Goal: Information Seeking & Learning: Find contact information

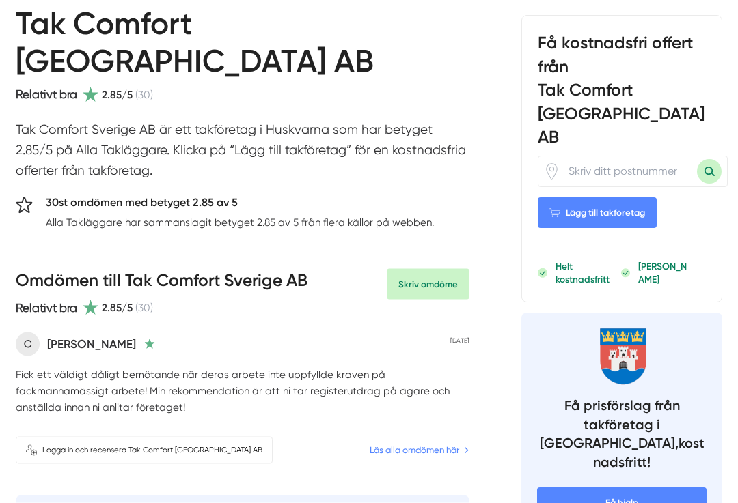
scroll to position [204, 0]
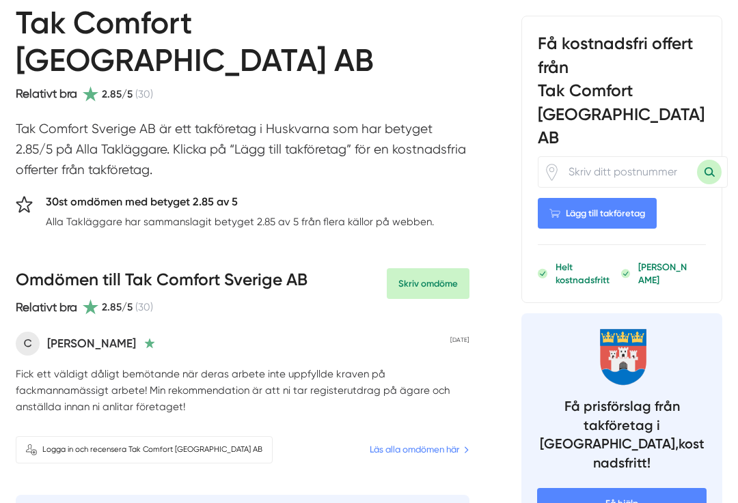
click at [453, 443] on link "Läs alla omdömen här" at bounding box center [420, 450] width 100 height 14
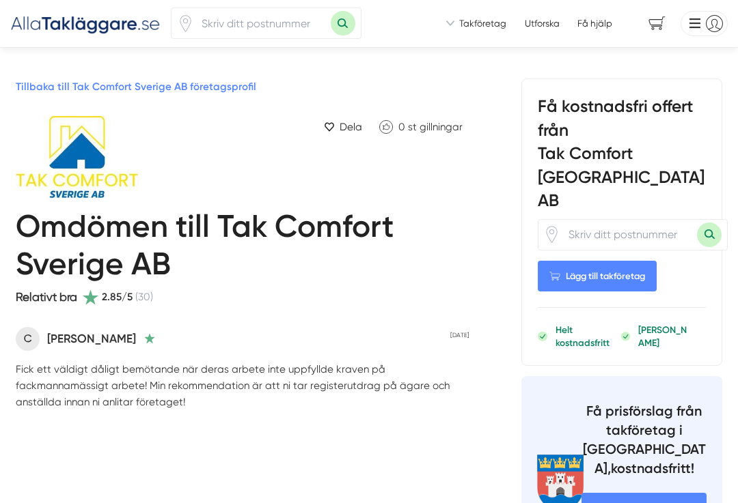
click at [153, 297] on span "(30)" at bounding box center [144, 297] width 18 height 16
click at [92, 155] on img at bounding box center [91, 157] width 150 height 82
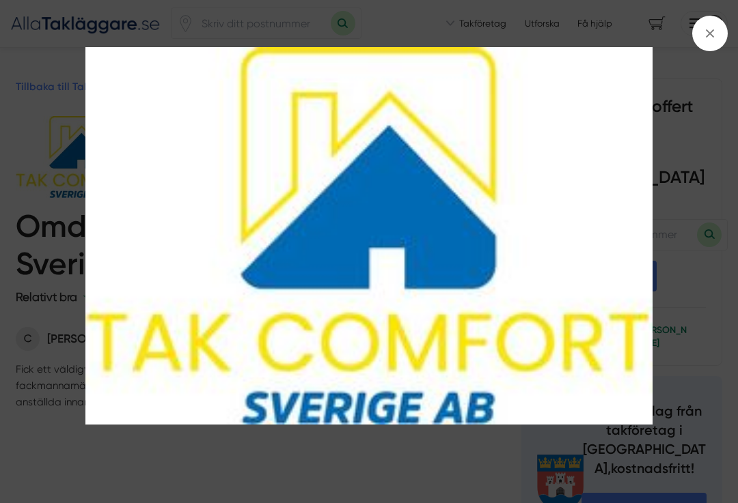
click at [703, 33] on icon at bounding box center [709, 33] width 15 height 15
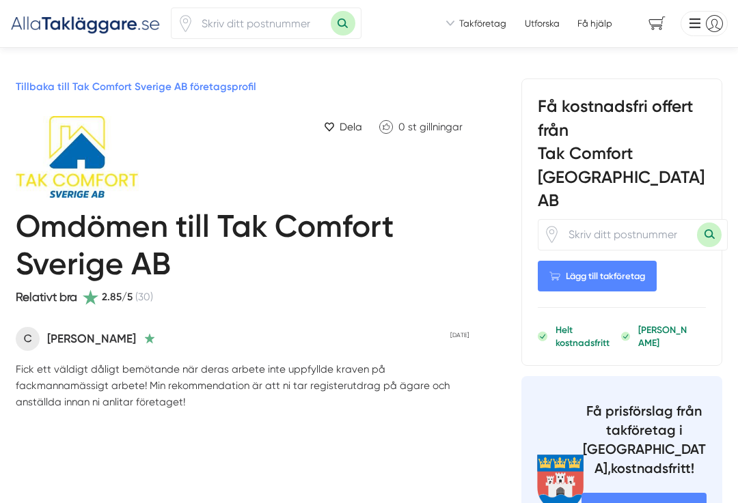
click at [150, 93] on link "Tillbaka till Tak Comfort Sverige AB företagsprofil" at bounding box center [136, 87] width 240 height 12
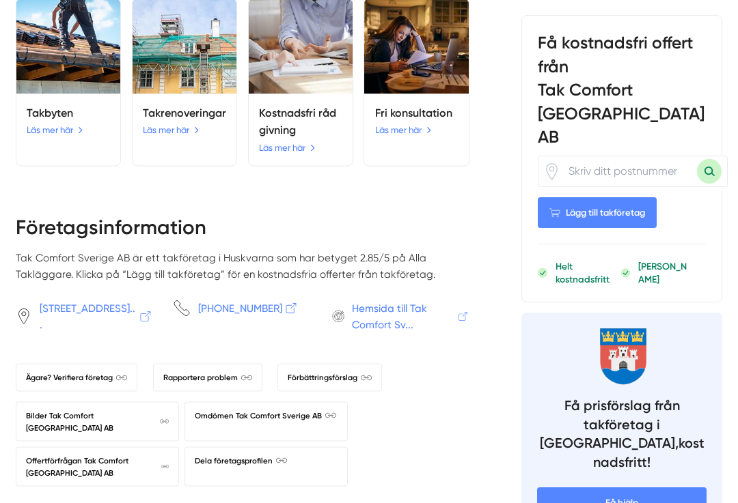
scroll to position [1188, 0]
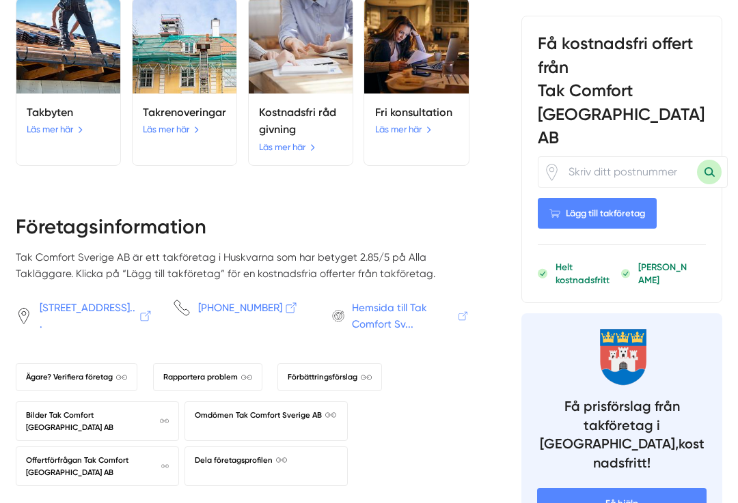
click at [395, 300] on span "Hemsida till Tak Comfort Sv..." at bounding box center [410, 316] width 117 height 33
click at [101, 300] on span "[STREET_ADDRESS]..." at bounding box center [96, 316] width 113 height 33
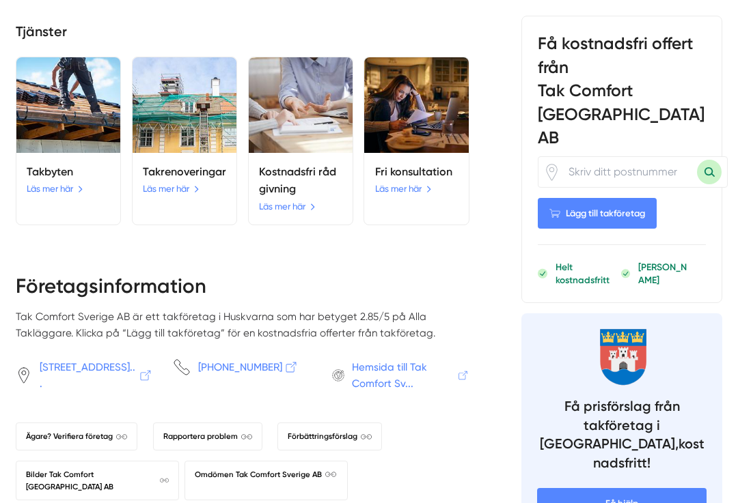
scroll to position [1128, 0]
